Goal: Information Seeking & Learning: Learn about a topic

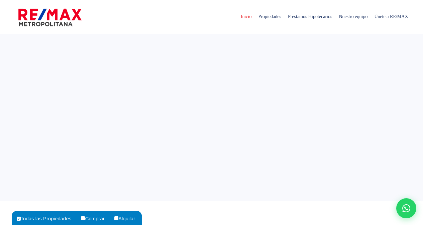
select select
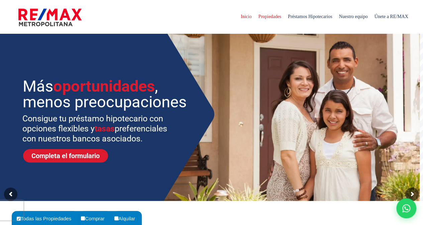
click at [255, 16] on span "Propiedades" at bounding box center [269, 17] width 29 height 20
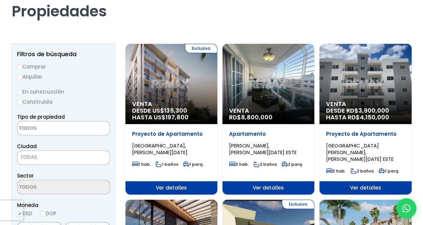
scroll to position [100, 0]
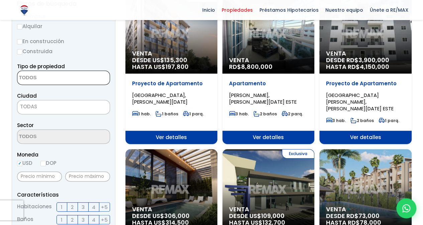
click at [53, 80] on textarea "Search" at bounding box center [49, 78] width 65 height 14
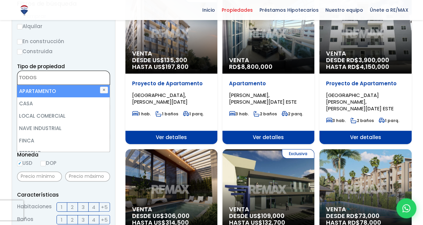
click at [48, 91] on li "APARTAMENTO" at bounding box center [63, 91] width 93 height 12
select select "apartment"
click at [58, 93] on li "APARTAMENTO" at bounding box center [63, 91] width 93 height 12
click at [43, 94] on li "APARTAMENTO" at bounding box center [63, 91] width 93 height 12
select select "apartment"
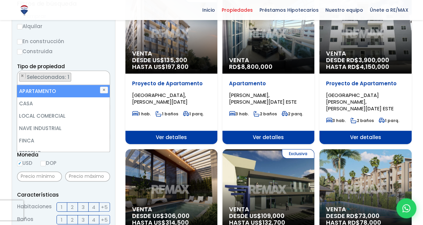
click at [98, 63] on div "Tipo de propiedad APARTAMENTO CASA LOCAL COMERCIAL NAVE INDUSTRIAL FINCA TERREN…" at bounding box center [63, 73] width 93 height 23
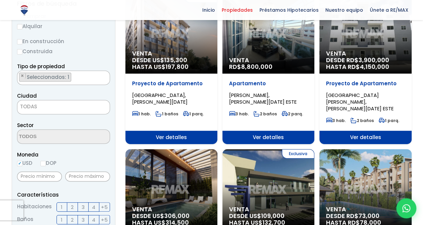
click at [51, 105] on span "TODAS" at bounding box center [63, 106] width 92 height 9
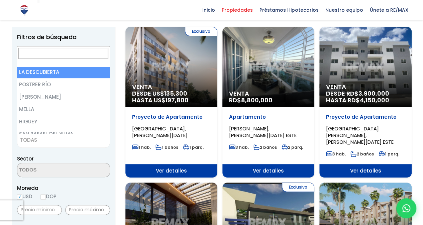
scroll to position [736, 0]
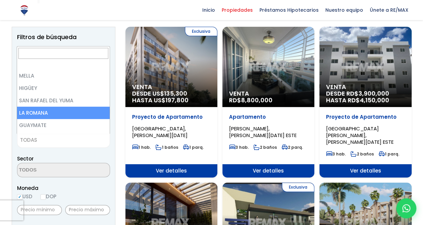
select select "60"
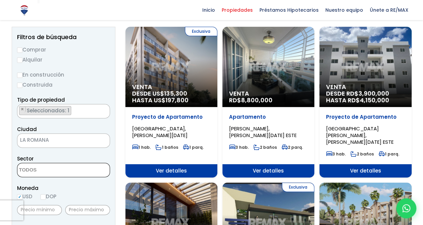
click at [74, 170] on textarea "Search" at bounding box center [49, 170] width 65 height 14
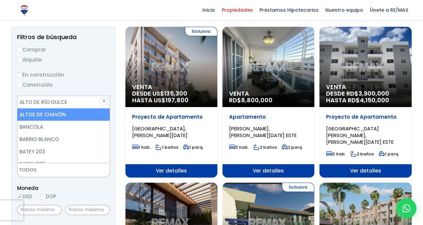
click at [66, 119] on li "ALTOS DE CHAVÓN" at bounding box center [63, 114] width 93 height 12
select select "4106"
click at [62, 116] on li "ALTOS DE CHAVÓN" at bounding box center [63, 114] width 93 height 12
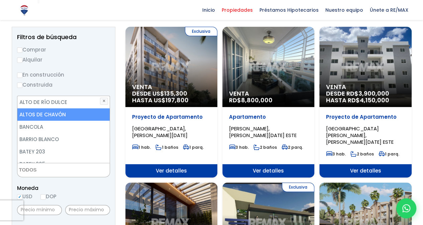
select select "4106"
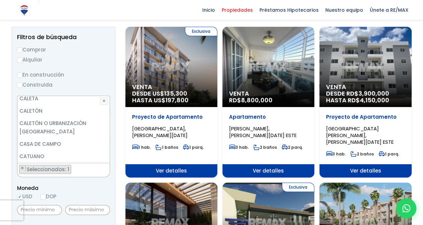
scroll to position [234, 0]
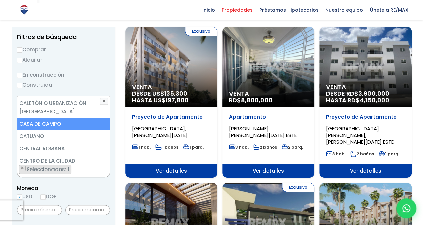
click at [82, 127] on li "CASA DE CAMPO" at bounding box center [63, 124] width 93 height 12
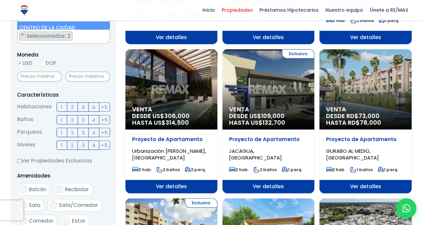
scroll to position [201, 0]
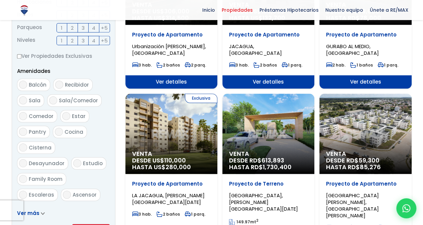
click at [89, 140] on form "Comprar Alquilar En construcción Construida Tipo de propiedad APARTAMENTO CASA …" at bounding box center [63, 22] width 93 height 430
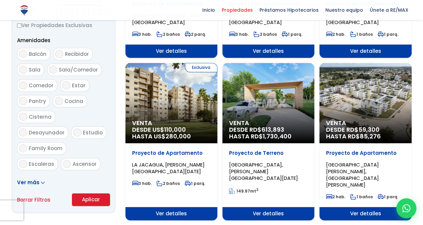
scroll to position [338, 0]
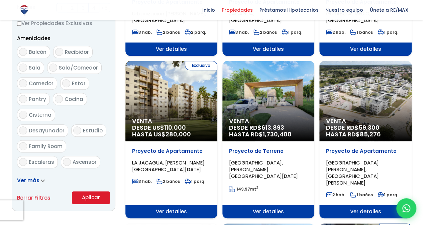
click at [84, 193] on button "Aplicar" at bounding box center [91, 197] width 38 height 13
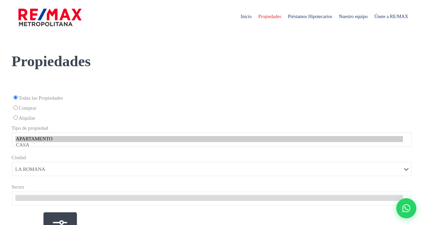
select select "60"
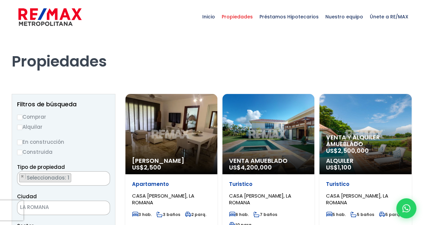
select select "4106"
click at [20, 117] on input "Comprar" at bounding box center [19, 117] width 5 height 5
radio input "true"
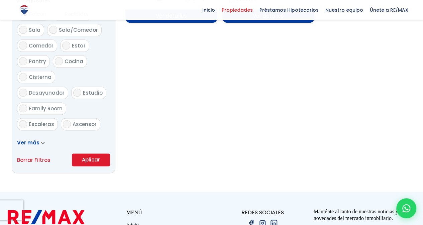
scroll to position [435, 0]
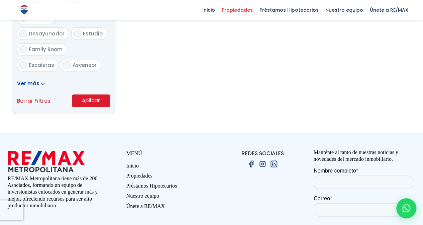
click at [91, 99] on button "Aplicar" at bounding box center [91, 100] width 38 height 13
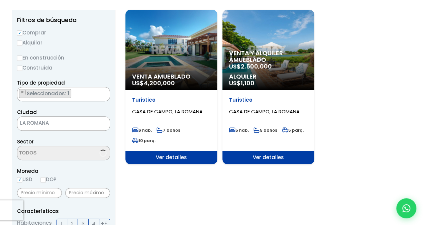
select select "4106"
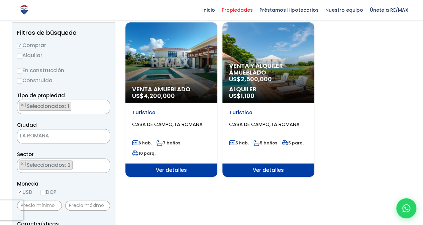
scroll to position [33, 0]
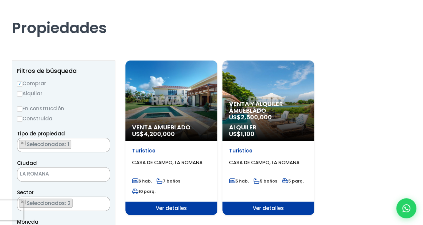
click at [260, 119] on span "2,500,000" at bounding box center [256, 117] width 31 height 8
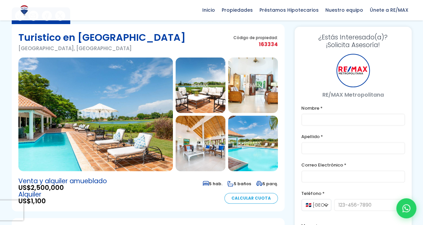
scroll to position [33, 0]
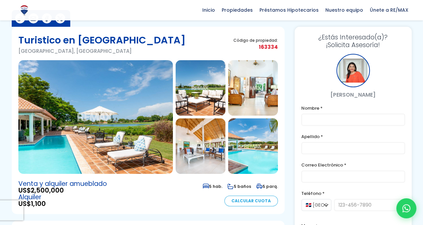
click at [109, 141] on img at bounding box center [95, 117] width 155 height 114
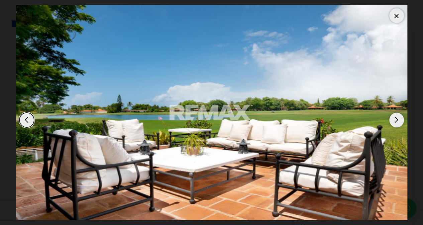
click at [395, 15] on div at bounding box center [397, 15] width 15 height 15
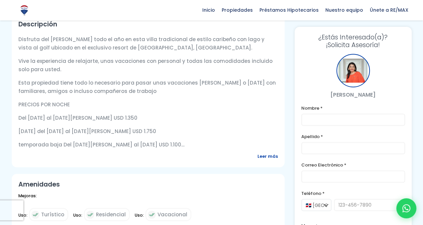
scroll to position [234, 0]
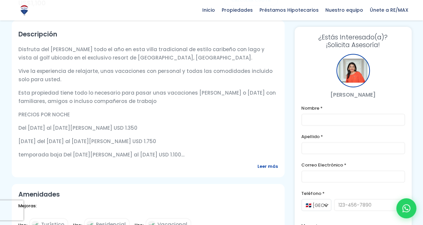
click at [264, 165] on span "Leer más" at bounding box center [268, 166] width 20 height 8
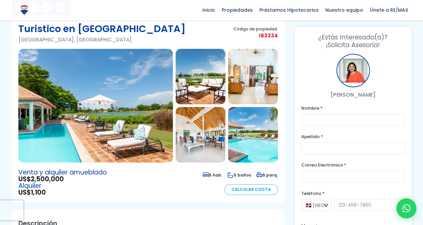
scroll to position [33, 0]
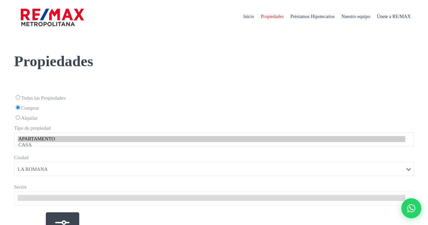
select select "60"
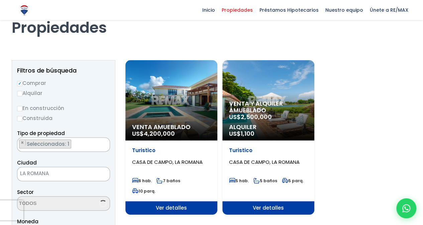
scroll to position [152, 0]
select select "4106"
click at [19, 83] on input "Comprar" at bounding box center [19, 83] width 5 height 5
click at [19, 93] on input "Alquilar" at bounding box center [19, 93] width 5 height 5
radio input "true"
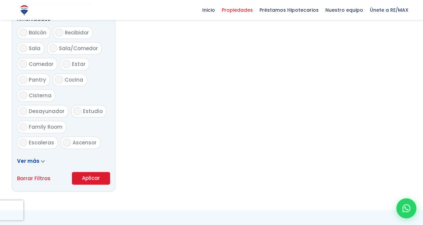
scroll to position [356, 0]
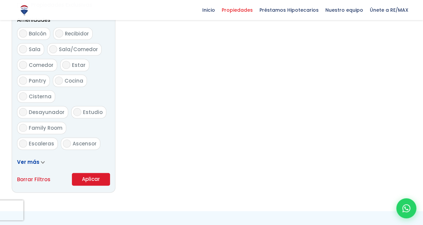
click at [88, 178] on button "Aplicar" at bounding box center [91, 179] width 38 height 13
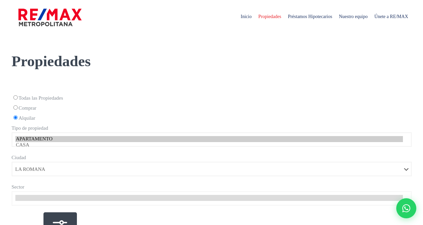
select select "60"
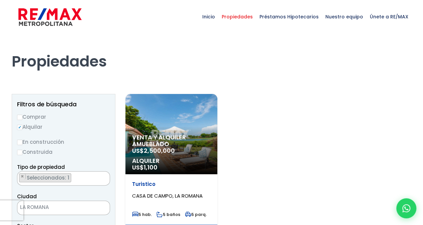
select select "4106"
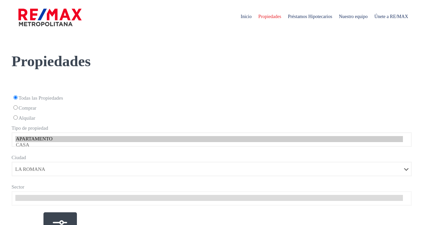
select select "60"
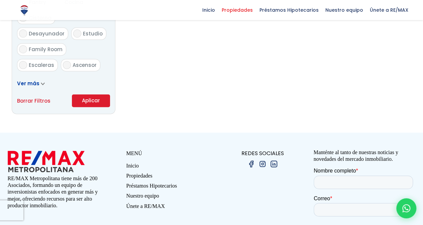
scroll to position [152, 0]
select select "4106"
